Goal: Task Accomplishment & Management: Manage account settings

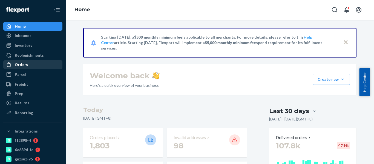
click at [32, 66] on div "Orders" at bounding box center [33, 65] width 58 height 8
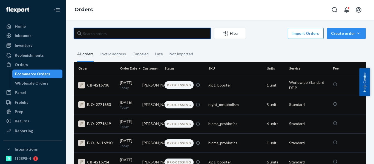
click at [107, 30] on input "text" at bounding box center [142, 33] width 137 height 11
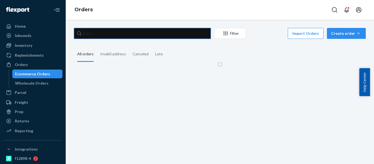
paste input "2619730"
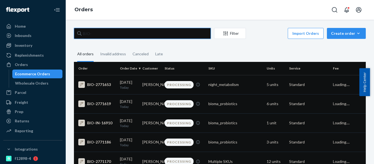
paste input "2619730"
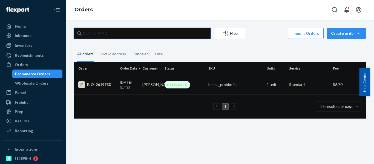
type input "BIO-2619730"
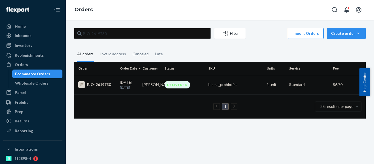
click at [128, 91] on td "09/05/2025 17 days ago" at bounding box center [129, 84] width 22 height 19
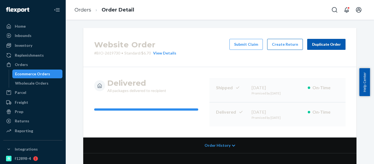
click at [285, 44] on button "Create Return" at bounding box center [285, 44] width 36 height 11
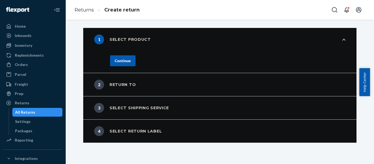
click at [117, 63] on div "Continue" at bounding box center [123, 60] width 16 height 5
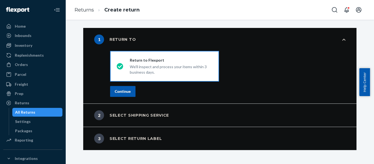
click at [119, 89] on button "Continue" at bounding box center [122, 91] width 25 height 11
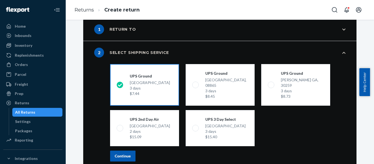
scroll to position [27, 0]
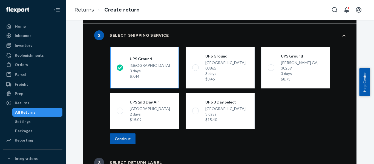
click at [131, 137] on button "Continue" at bounding box center [122, 138] width 25 height 11
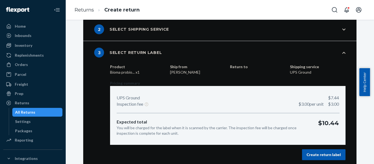
scroll to position [36, 0]
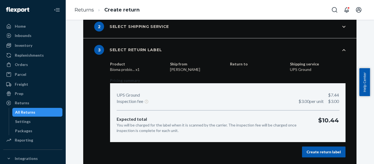
click at [339, 156] on button "Create return label" at bounding box center [324, 151] width 44 height 11
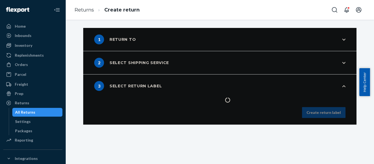
scroll to position [0, 0]
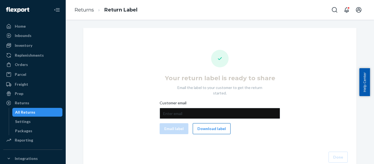
click at [223, 123] on button "Download label" at bounding box center [212, 128] width 38 height 11
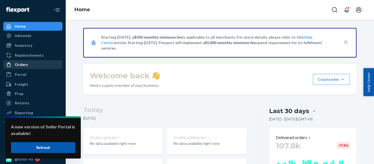
click at [24, 66] on div "Orders" at bounding box center [21, 64] width 13 height 5
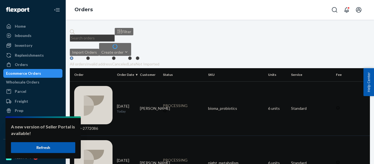
click at [115, 36] on input "text" at bounding box center [92, 37] width 45 height 7
paste input "2750077"
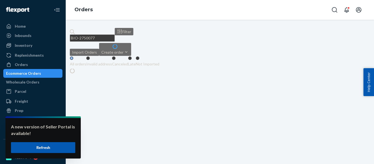
type input "BIO-2750077"
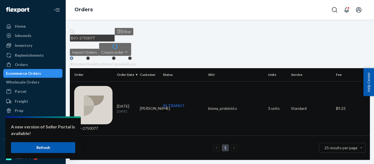
click at [103, 89] on td "BIO-2750077" at bounding box center [92, 108] width 45 height 54
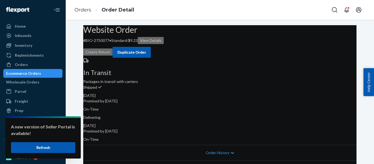
click at [112, 48] on button "Create Return" at bounding box center [97, 51] width 29 height 7
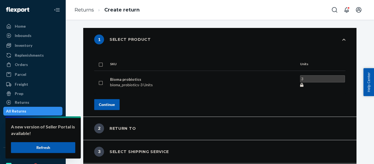
click at [108, 78] on td at bounding box center [101, 82] width 14 height 23
click at [108, 76] on td at bounding box center [101, 82] width 14 height 23
click at [103, 79] on input "checkbox" at bounding box center [100, 82] width 4 height 6
checkbox input "true"
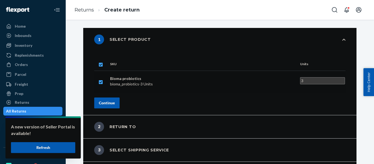
click at [115, 100] on div "Continue" at bounding box center [107, 102] width 16 height 5
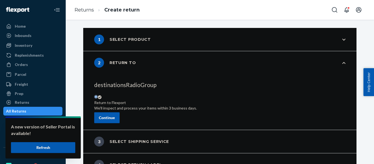
drag, startPoint x: 114, startPoint y: 115, endPoint x: 230, endPoint y: 10, distance: 157.7
click at [114, 115] on div "Continue" at bounding box center [107, 117] width 16 height 5
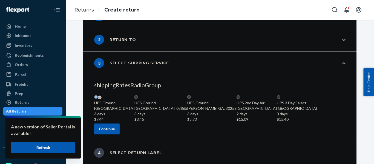
scroll to position [55, 0]
click at [115, 131] on div "Continue" at bounding box center [107, 128] width 16 height 5
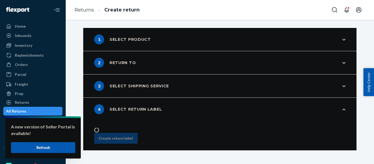
scroll to position [0, 0]
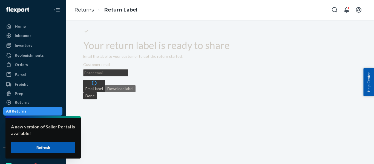
click at [135, 92] on button "Download label" at bounding box center [120, 88] width 30 height 7
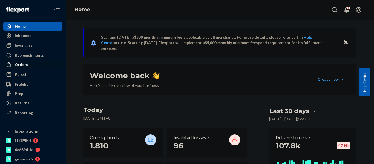
click at [31, 65] on div "Orders" at bounding box center [33, 65] width 58 height 8
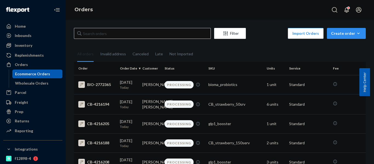
click at [92, 35] on input "text" at bounding box center [142, 33] width 137 height 11
paste input "2709312"
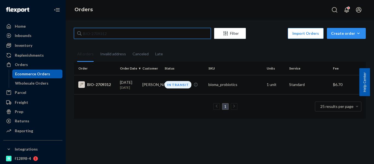
type input "BIO-2709312"
click at [164, 90] on td "IN TRANSIT" at bounding box center [184, 84] width 44 height 19
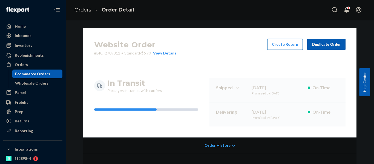
click at [290, 47] on button "Create Return" at bounding box center [285, 44] width 36 height 11
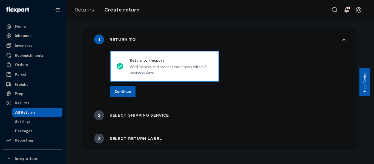
click at [127, 89] on div "Continue" at bounding box center [123, 91] width 16 height 5
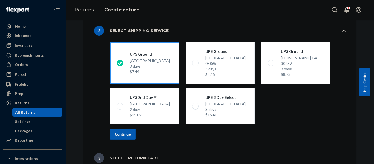
click at [128, 129] on button "Continue" at bounding box center [122, 134] width 25 height 11
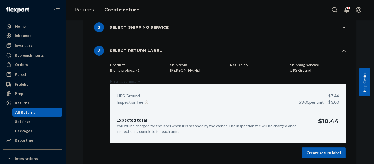
scroll to position [36, 0]
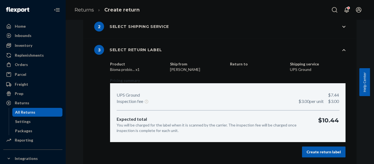
click at [320, 150] on div "Create return label" at bounding box center [323, 151] width 34 height 5
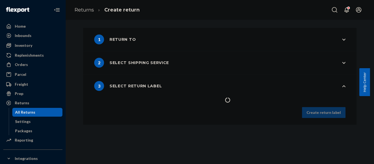
scroll to position [0, 0]
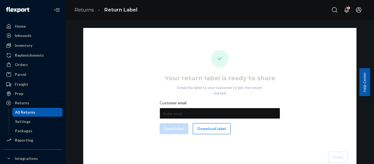
click at [218, 123] on button "Download label" at bounding box center [212, 128] width 38 height 11
